Goal: Information Seeking & Learning: Learn about a topic

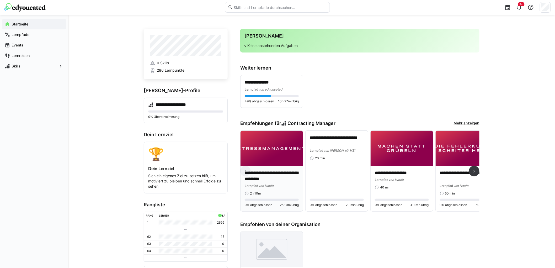
click at [275, 174] on p "**********" at bounding box center [272, 176] width 54 height 12
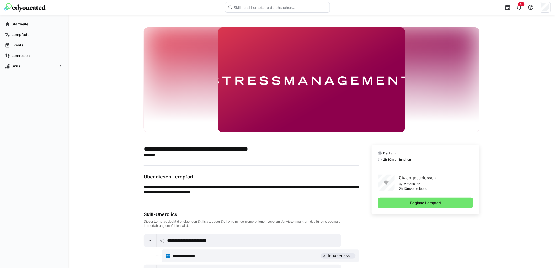
scroll to position [53, 0]
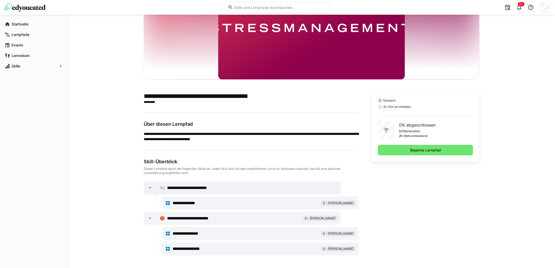
click at [333, 201] on span "0 - [PERSON_NAME]" at bounding box center [338, 203] width 31 height 4
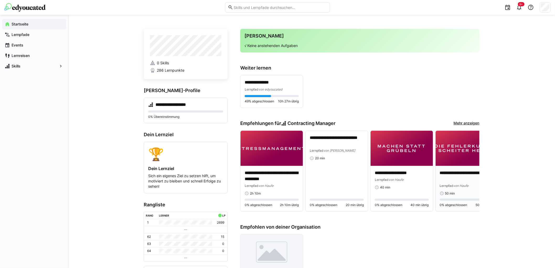
drag, startPoint x: 462, startPoint y: 123, endPoint x: 452, endPoint y: 132, distance: 13.2
click at [462, 123] on link "Mehr anzeigen" at bounding box center [467, 123] width 26 height 6
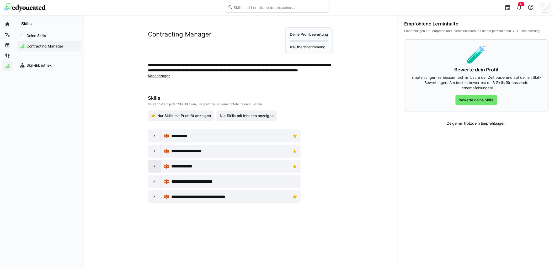
click at [157, 167] on div at bounding box center [154, 166] width 13 height 13
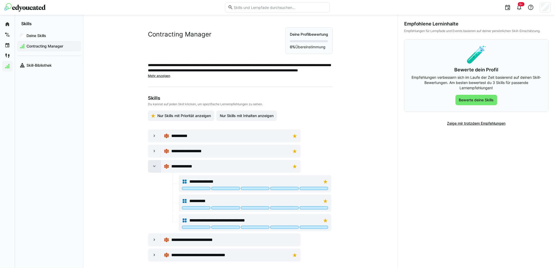
click at [152, 167] on eds-icon at bounding box center [154, 166] width 5 height 5
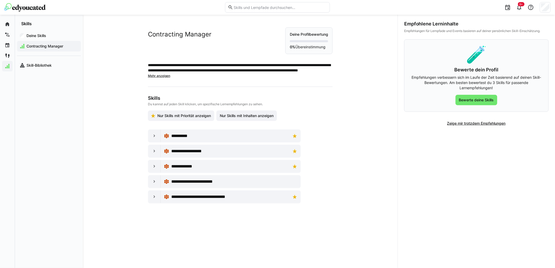
click at [376, 149] on div "**********" at bounding box center [240, 141] width 315 height 253
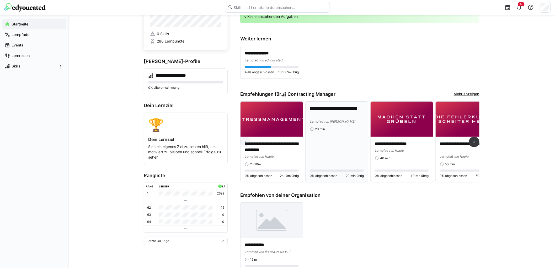
scroll to position [58, 0]
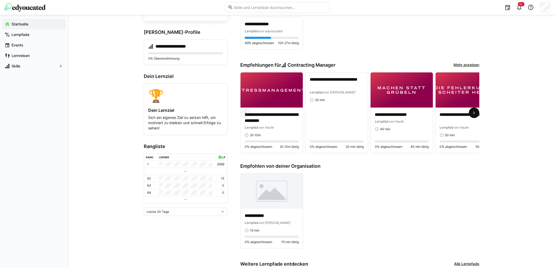
click at [474, 113] on eds-icon at bounding box center [473, 112] width 5 height 5
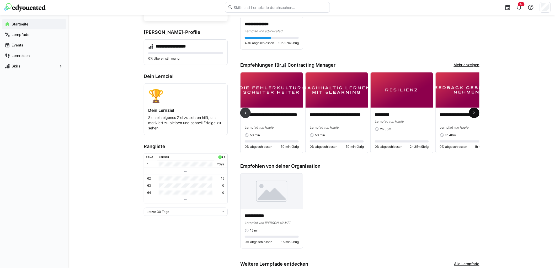
click at [474, 113] on eds-icon at bounding box center [473, 112] width 5 height 5
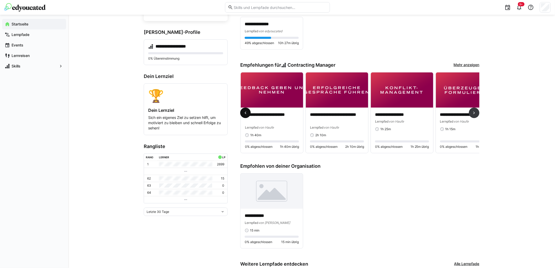
click at [246, 117] on span at bounding box center [245, 112] width 10 height 10
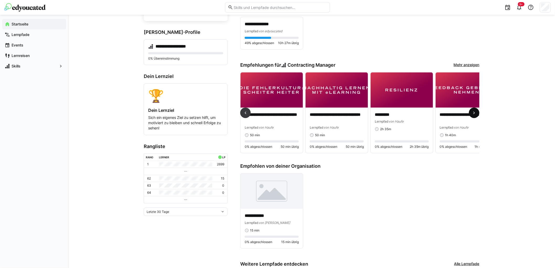
click at [472, 115] on eds-icon at bounding box center [473, 112] width 5 height 5
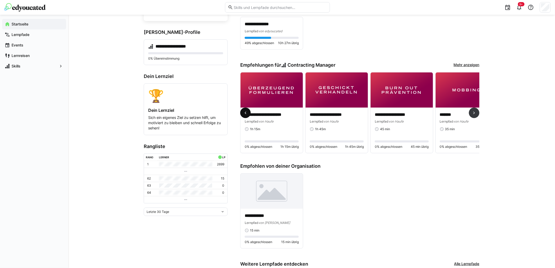
click at [248, 116] on span at bounding box center [245, 112] width 10 height 10
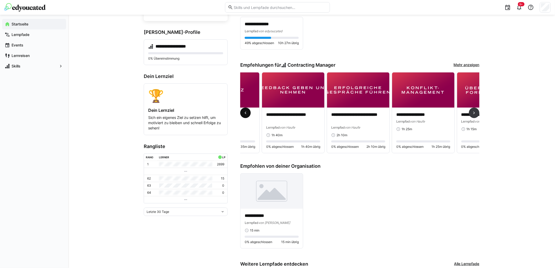
click at [248, 116] on span at bounding box center [245, 112] width 10 height 10
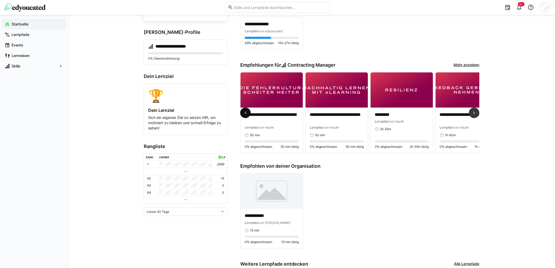
click at [248, 116] on span at bounding box center [245, 112] width 10 height 10
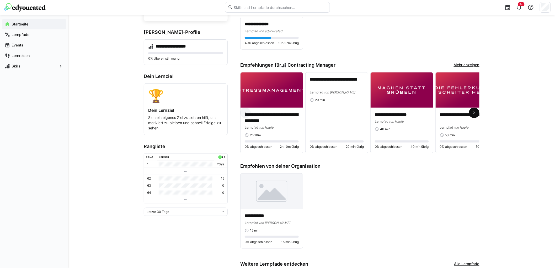
click at [477, 115] on span at bounding box center [474, 112] width 10 height 10
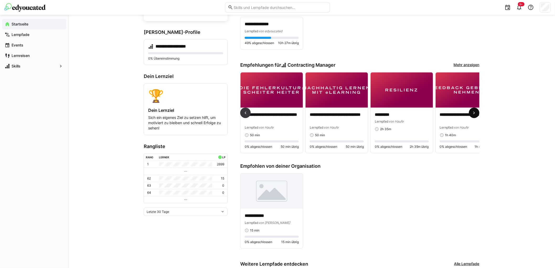
click at [477, 115] on span at bounding box center [474, 112] width 10 height 10
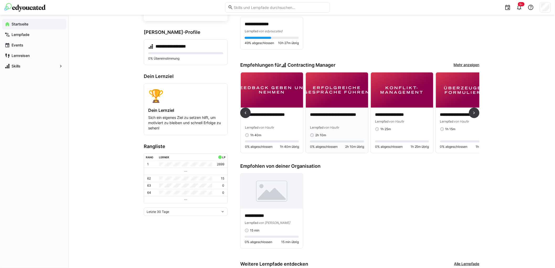
click at [326, 98] on img at bounding box center [337, 89] width 62 height 35
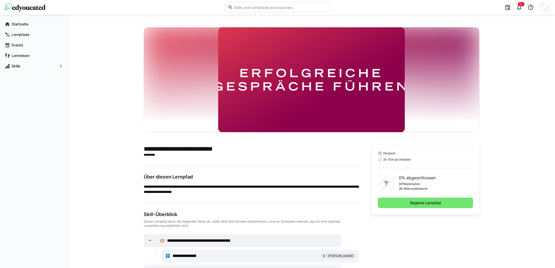
click at [306, 100] on img at bounding box center [311, 79] width 186 height 105
click at [419, 203] on span "Beginne Lernpfad" at bounding box center [425, 202] width 32 height 5
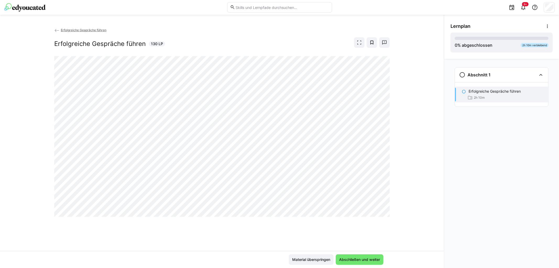
click at [415, 187] on div "Erfolgreiche Gespräche führen Erfolgreiche Gespräche führen 130 LP" at bounding box center [222, 138] width 444 height 223
click at [431, 190] on div "Erfolgreiche Gespräche führen Erfolgreiche Gespräche führen 130 LP" at bounding box center [222, 138] width 444 height 223
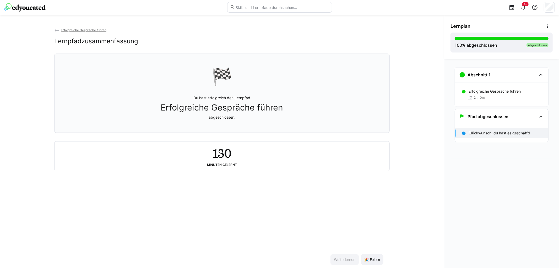
click at [250, 203] on div "Erfolgreiche Gespräche führen Lernpfadzusammenfassung 🏁 Du hast erfolgreich den…" at bounding box center [222, 138] width 444 height 223
click at [369, 259] on span "🎉 Feiern" at bounding box center [372, 259] width 17 height 5
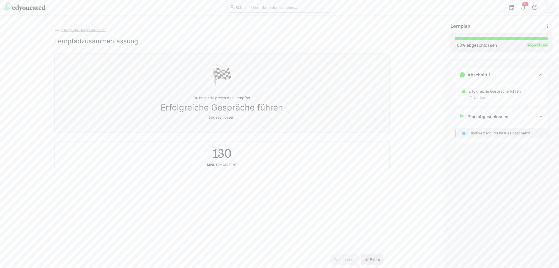
click at [369, 259] on span "🎉 Feiern" at bounding box center [372, 259] width 17 height 5
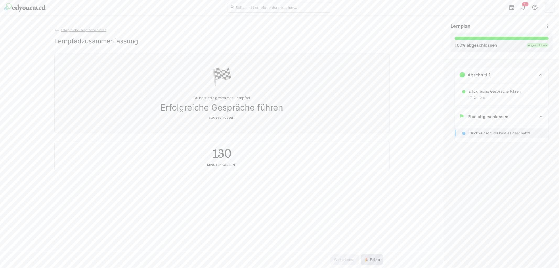
click at [369, 259] on span "🎉 Feiern" at bounding box center [372, 259] width 17 height 5
click at [73, 29] on span "Erfolgreiche Gespräche führen" at bounding box center [84, 30] width 46 height 4
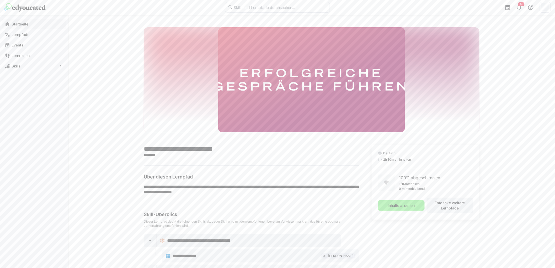
click at [22, 26] on span "Startseite" at bounding box center [37, 23] width 53 height 5
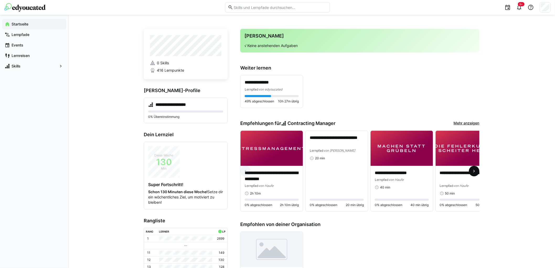
click at [473, 174] on eds-icon at bounding box center [473, 170] width 5 height 5
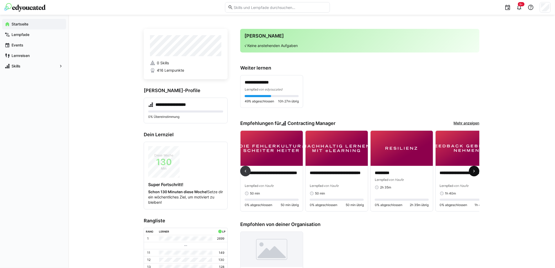
click at [473, 174] on eds-icon at bounding box center [473, 170] width 5 height 5
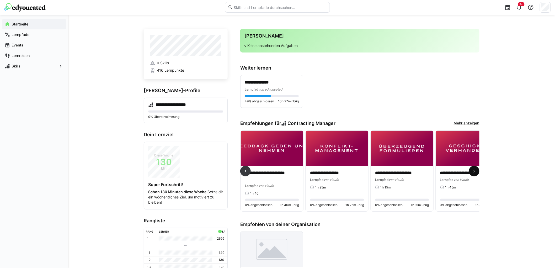
click at [473, 174] on eds-icon at bounding box center [473, 170] width 5 height 5
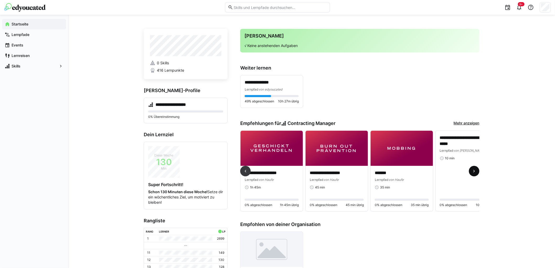
click at [473, 174] on eds-icon at bounding box center [473, 170] width 5 height 5
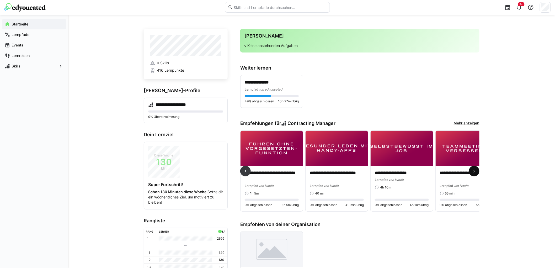
click at [473, 174] on eds-icon at bounding box center [473, 170] width 5 height 5
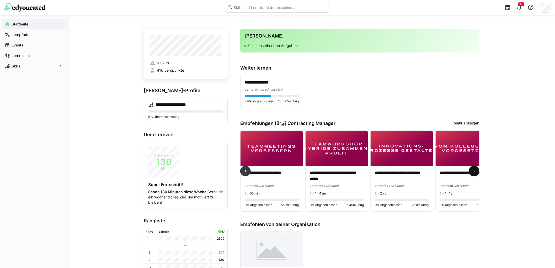
click at [473, 174] on eds-icon at bounding box center [473, 170] width 5 height 5
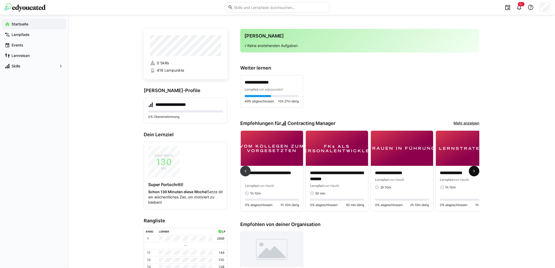
click at [473, 174] on eds-icon at bounding box center [473, 170] width 5 height 5
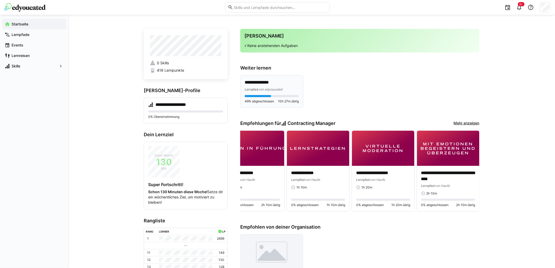
click at [261, 85] on p "**********" at bounding box center [272, 82] width 54 height 6
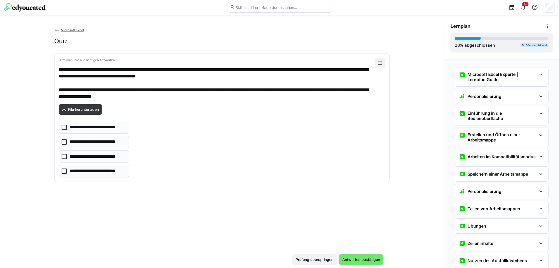
scroll to position [422, 0]
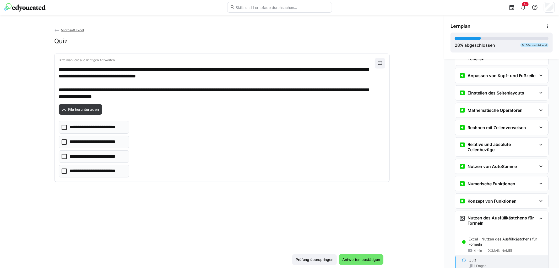
click at [276, 198] on div "**********" at bounding box center [222, 138] width 444 height 223
click at [345, 260] on span "Antworten bestätigen" at bounding box center [361, 259] width 39 height 5
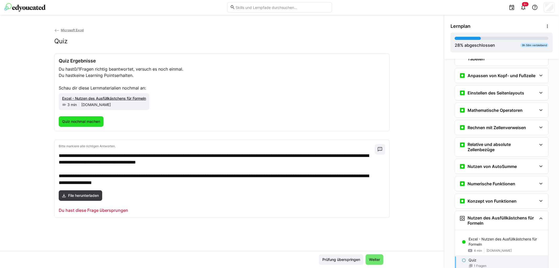
click at [90, 121] on span "Quiz nochmal machen" at bounding box center [81, 121] width 40 height 5
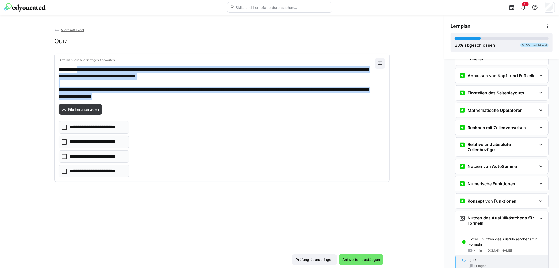
drag, startPoint x: 80, startPoint y: 70, endPoint x: 192, endPoint y: 96, distance: 114.9
click at [192, 96] on p "**********" at bounding box center [217, 83] width 316 height 34
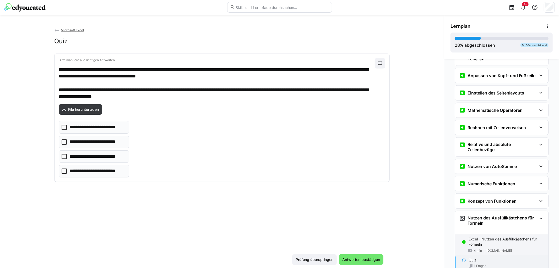
click at [502, 244] on p "Excel - Nutzen des Ausfüllkästchens für Formeln" at bounding box center [507, 241] width 76 height 10
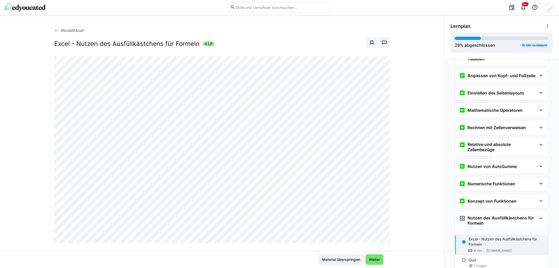
click at [248, 32] on app-back-navigation "Microsoft Excel" at bounding box center [222, 30] width 336 height 6
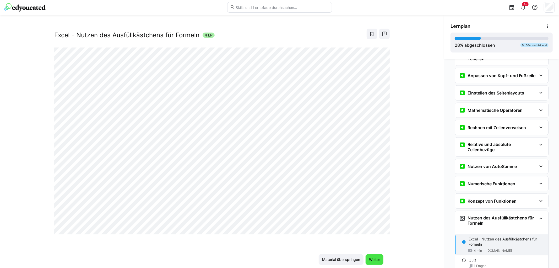
click at [370, 259] on span "Weiter" at bounding box center [374, 259] width 13 height 5
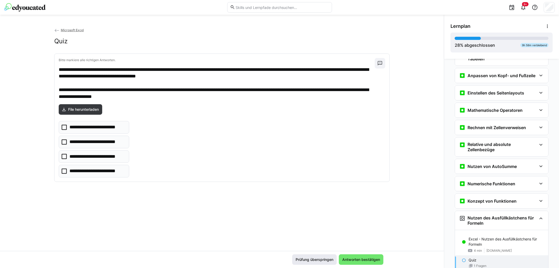
click at [324, 256] on span "Prüfung überspringen" at bounding box center [314, 259] width 45 height 10
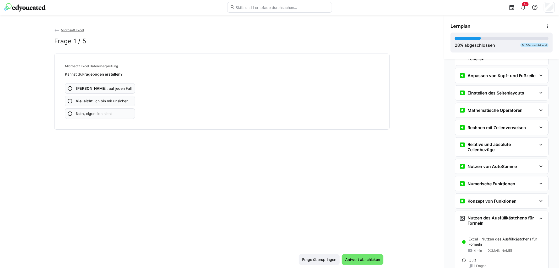
scroll to position [464, 0]
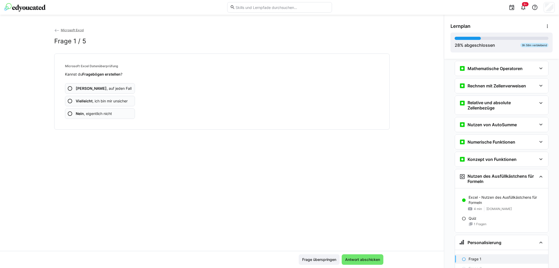
click at [69, 99] on eds-icon at bounding box center [69, 100] width 5 height 5
click at [68, 101] on eds-icon at bounding box center [69, 100] width 5 height 5
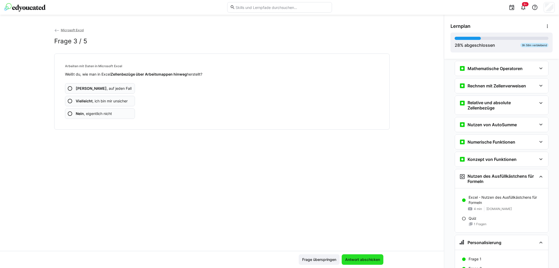
click at [355, 259] on span "Antwort abschicken" at bounding box center [363, 259] width 36 height 5
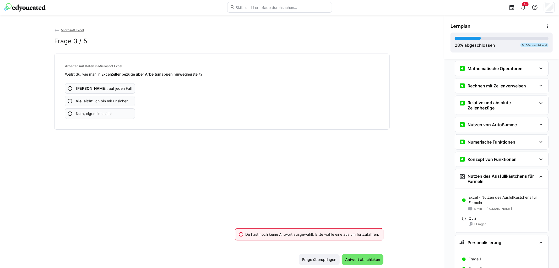
click at [68, 90] on eds-icon at bounding box center [69, 88] width 5 height 5
click at [76, 87] on b "[PERSON_NAME]" at bounding box center [91, 88] width 31 height 4
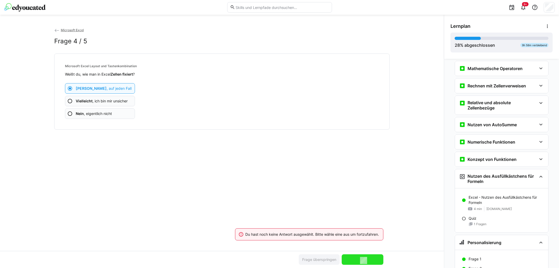
click at [361, 255] on span "Antwort abschicken" at bounding box center [363, 259] width 42 height 10
click at [321, 258] on span "Frage überspringen" at bounding box center [320, 259] width 36 height 5
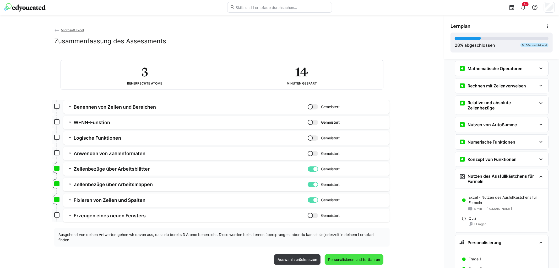
click at [365, 259] on span "Personalisieren und fortfahren" at bounding box center [353, 259] width 53 height 5
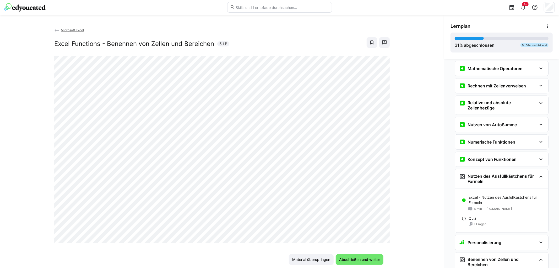
scroll to position [659, 0]
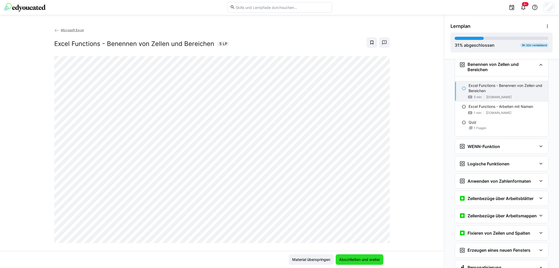
click at [366, 260] on span "Abschließen und weiter" at bounding box center [359, 259] width 42 height 5
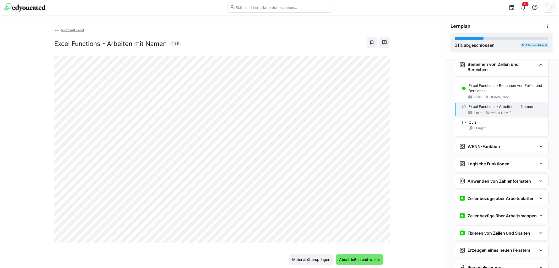
scroll to position [9, 0]
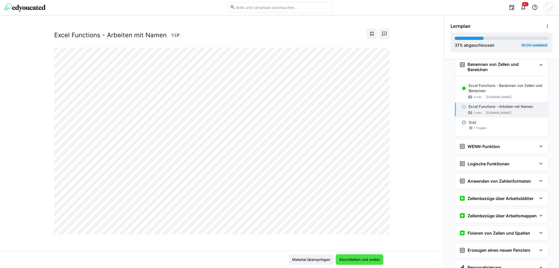
click at [352, 258] on span "Abschließen und weiter" at bounding box center [359, 259] width 42 height 5
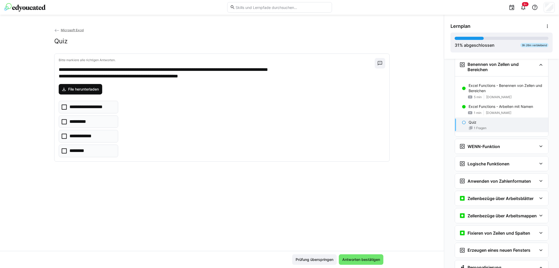
click at [90, 89] on span "File herunterladen" at bounding box center [83, 89] width 32 height 5
click at [65, 122] on icon at bounding box center [64, 121] width 5 height 5
click at [63, 150] on icon at bounding box center [64, 150] width 5 height 5
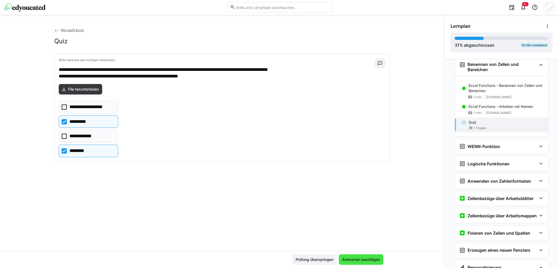
click at [357, 261] on span "Antworten bestätigen" at bounding box center [361, 259] width 39 height 5
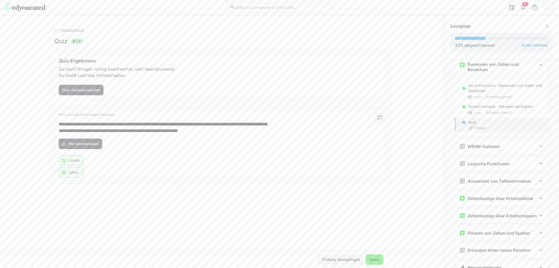
click at [375, 257] on span "Weiter" at bounding box center [374, 259] width 13 height 5
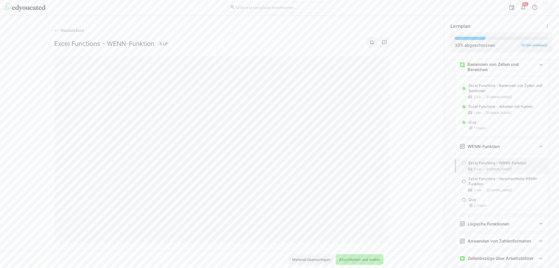
scroll to position [740, 0]
